Goal: Navigation & Orientation: Find specific page/section

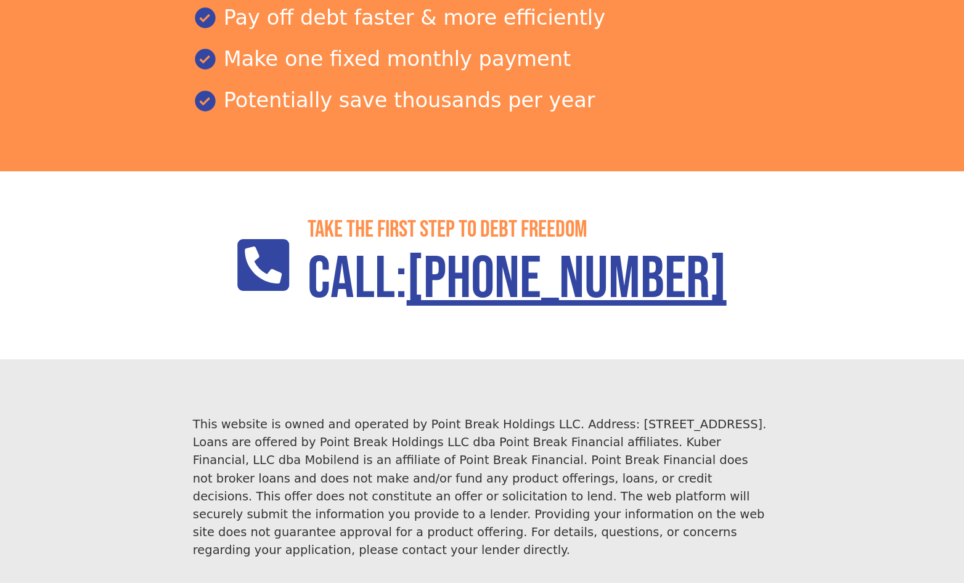
scroll to position [1937, 0]
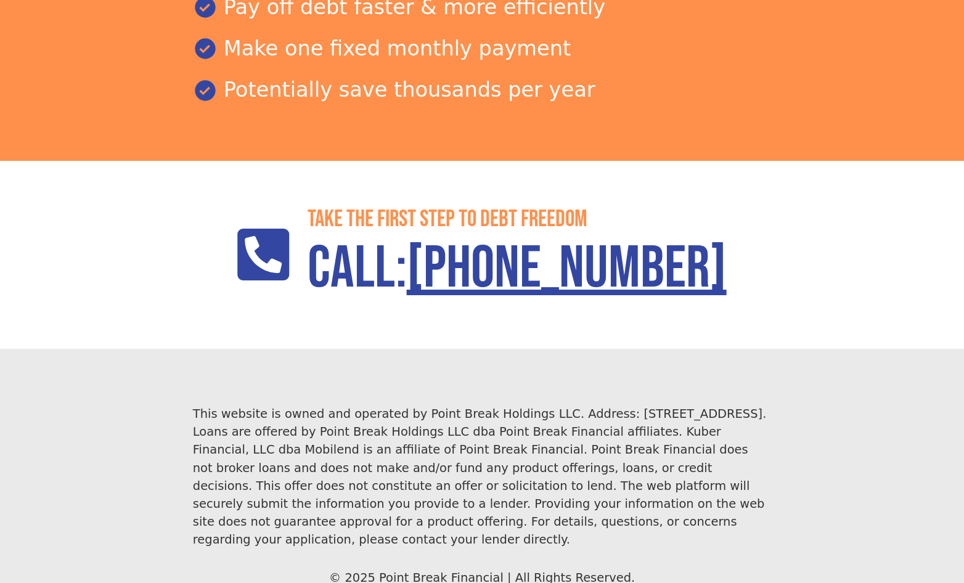
scroll to position [1937, 0]
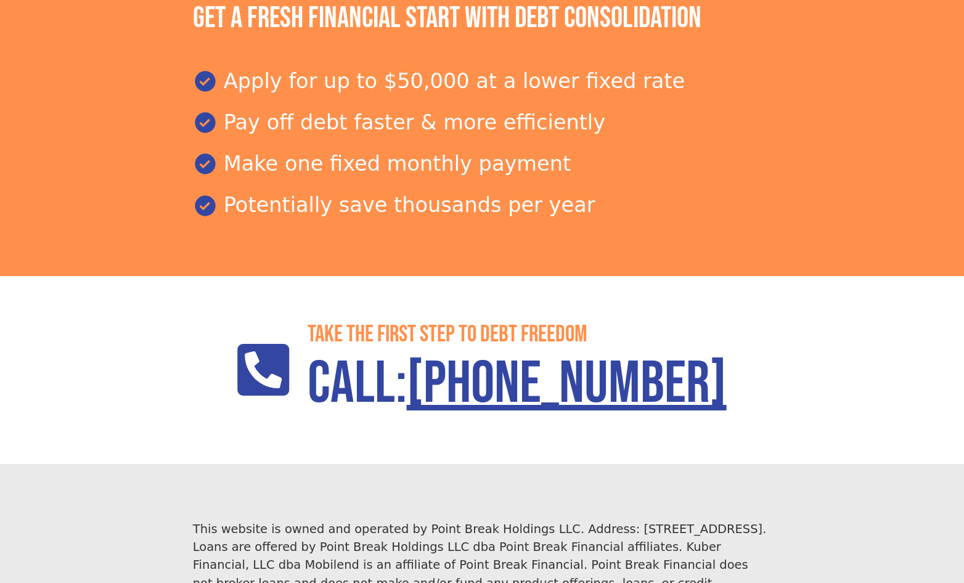
scroll to position [1911, 0]
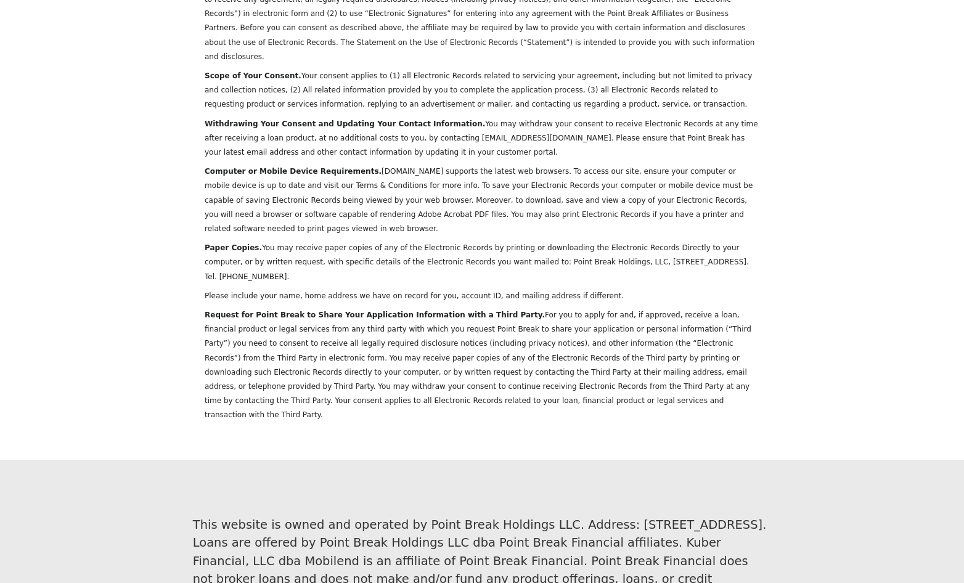
scroll to position [4716, 0]
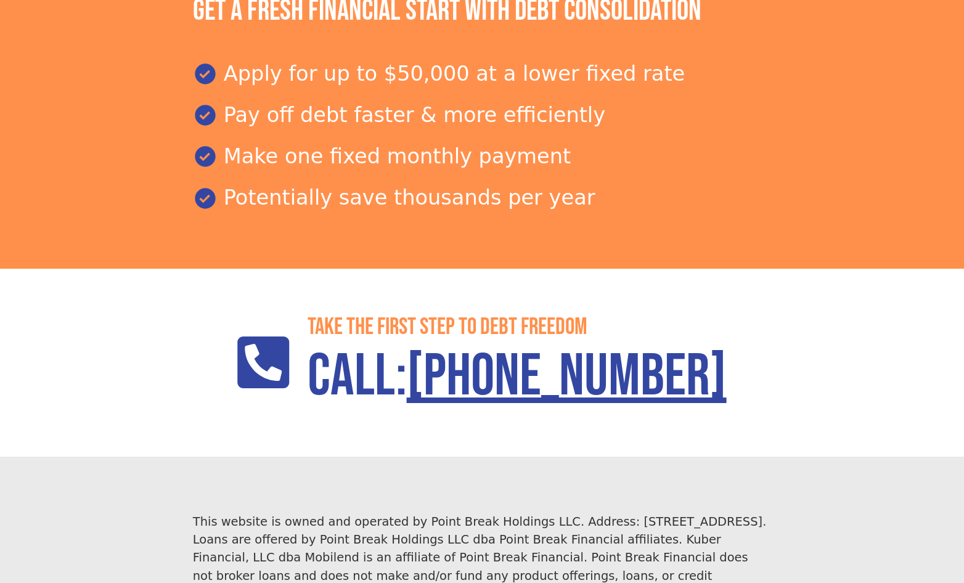
scroll to position [1937, 0]
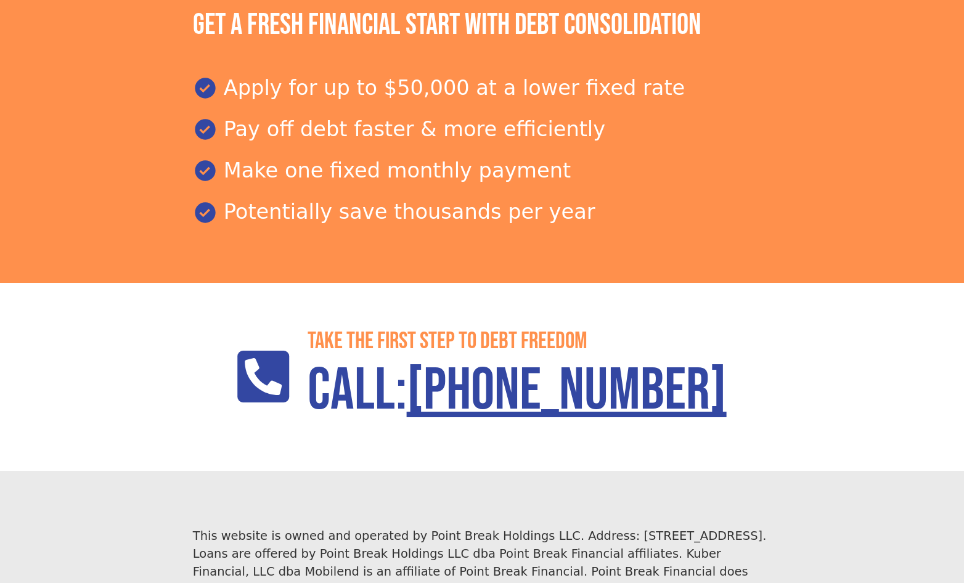
scroll to position [1937, 0]
